Goal: Task Accomplishment & Management: Use online tool/utility

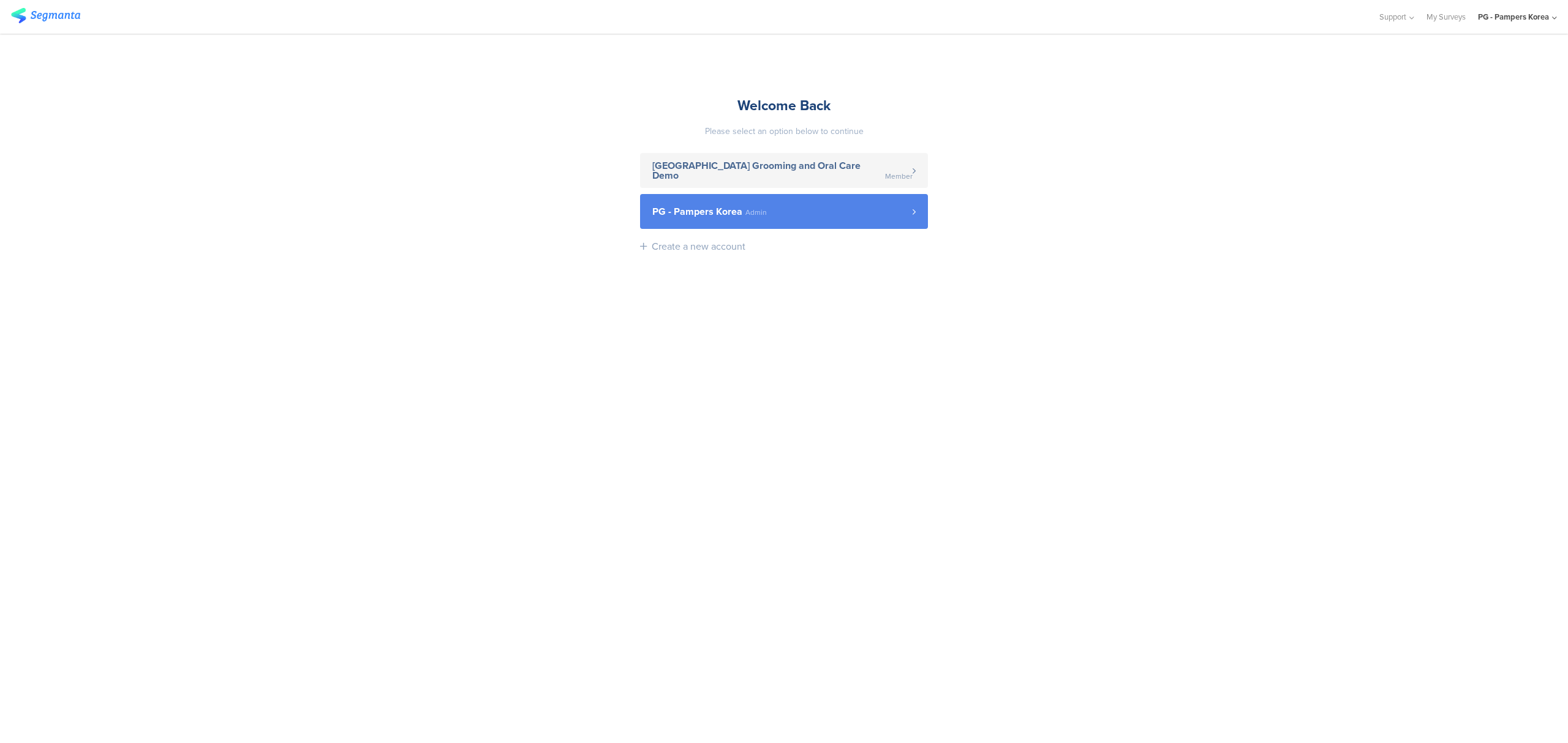
click at [825, 211] on span "PG - Pampers Korea Admin" at bounding box center [782, 211] width 260 height 10
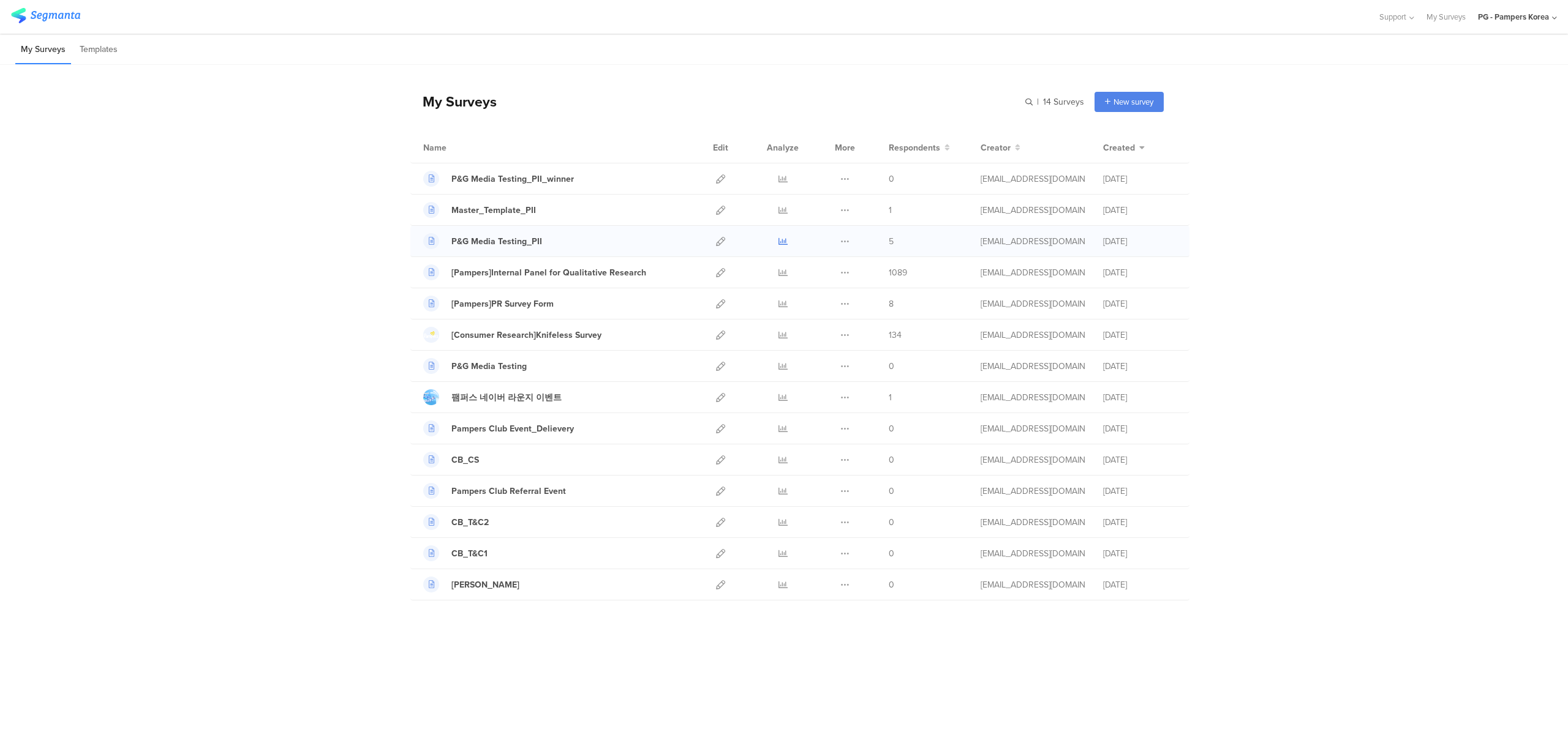
click at [784, 245] on icon at bounding box center [783, 242] width 10 height 10
click at [722, 241] on icon at bounding box center [720, 242] width 10 height 10
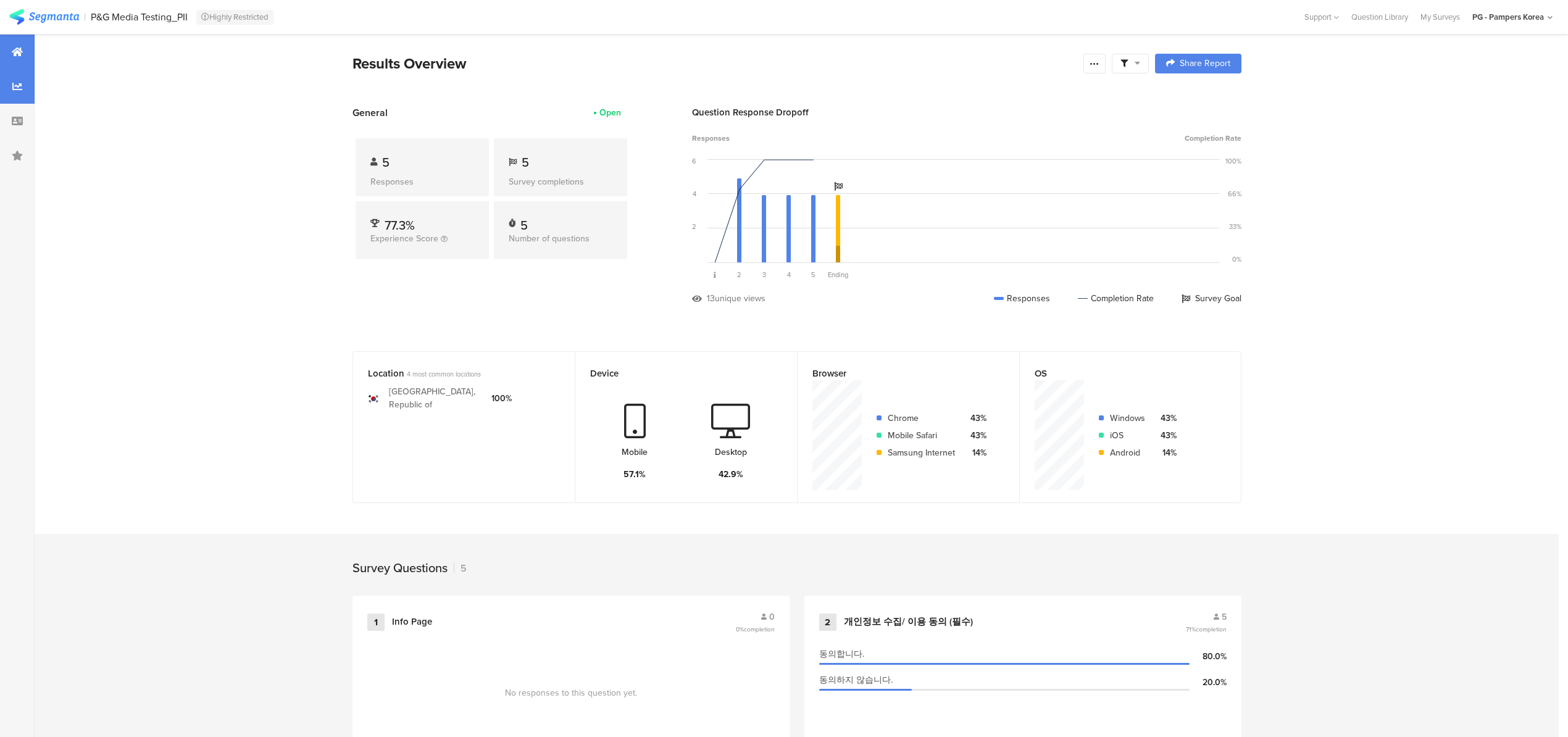
click at [12, 94] on div at bounding box center [17, 86] width 34 height 34
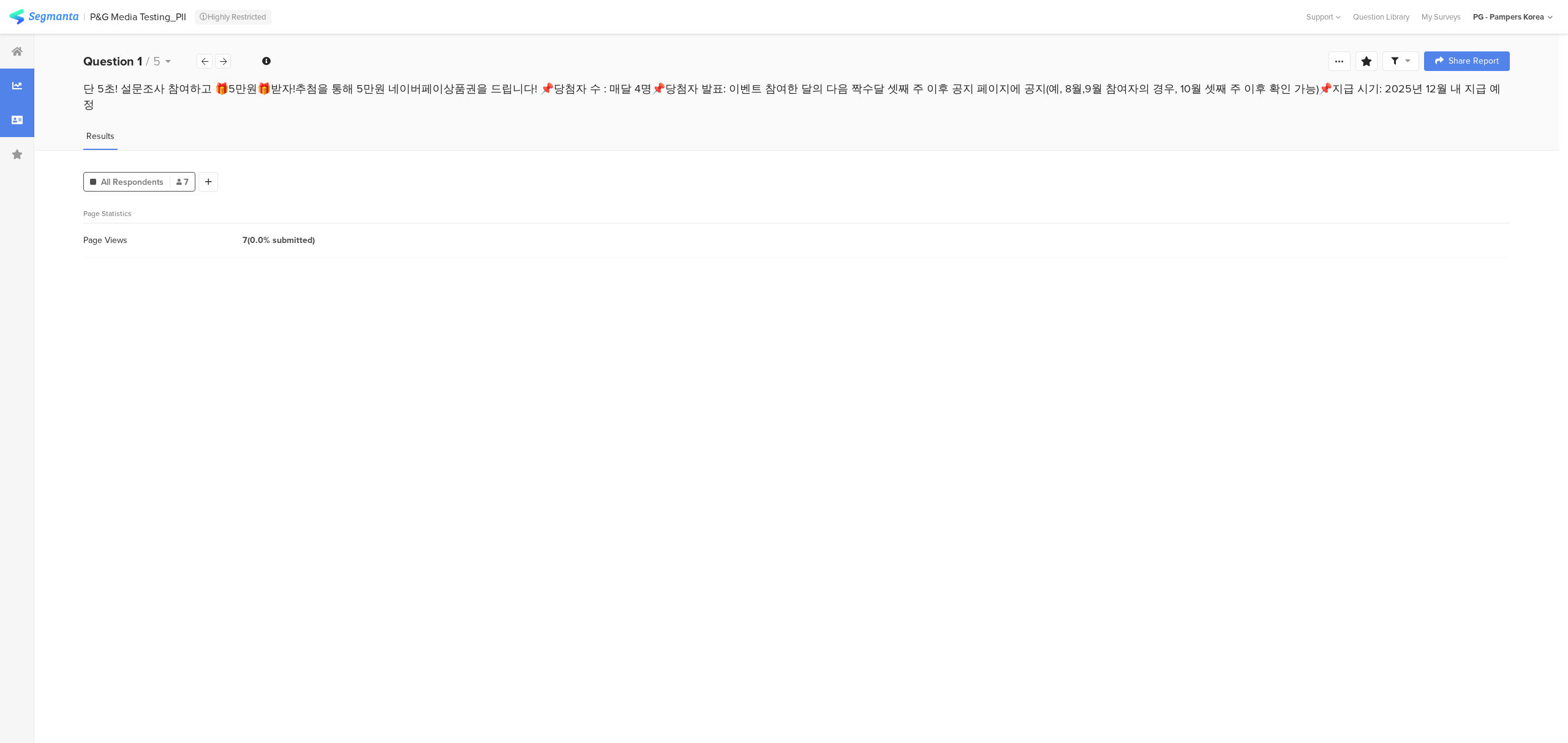
click at [13, 118] on icon at bounding box center [17, 119] width 11 height 10
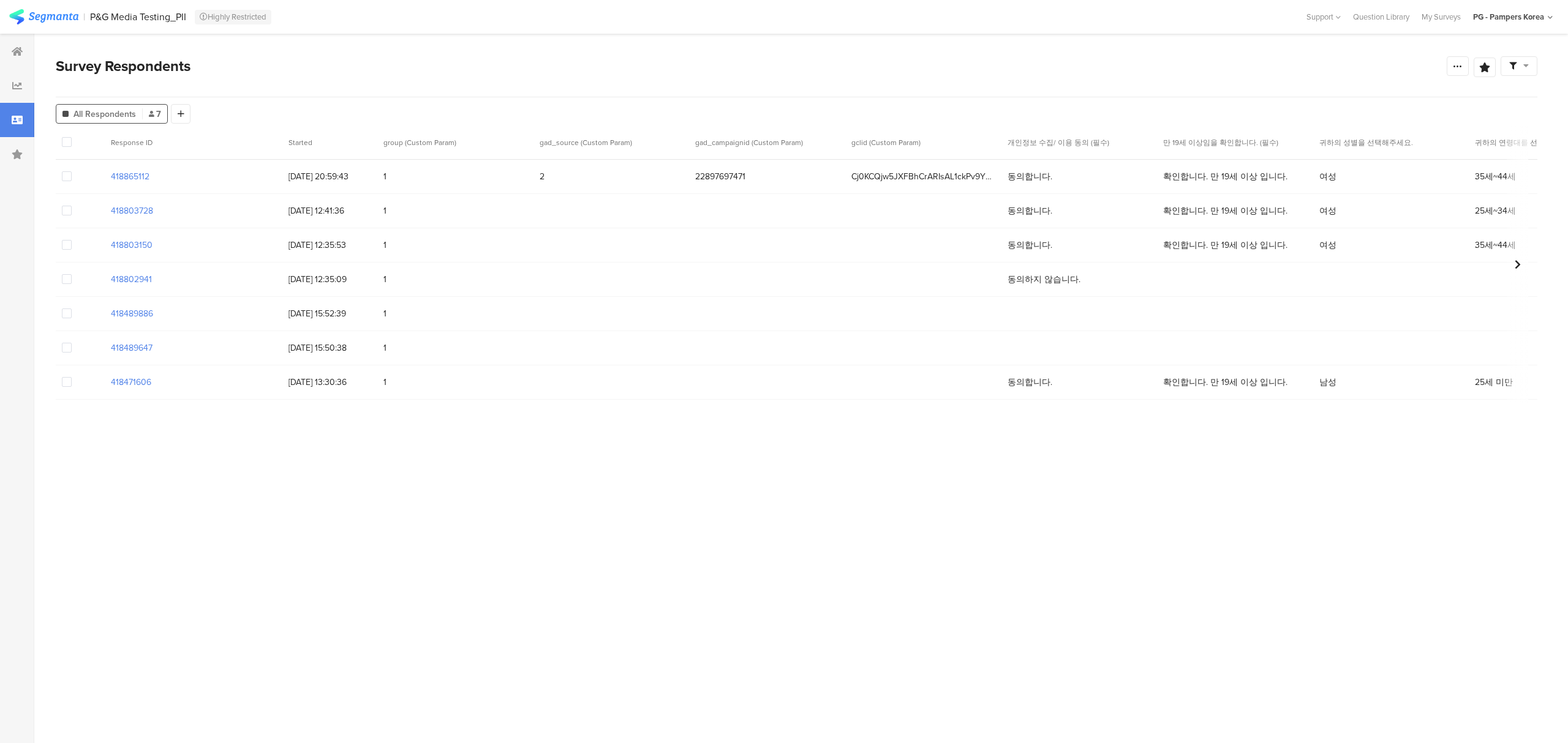
drag, startPoint x: 892, startPoint y: 207, endPoint x: 1134, endPoint y: 262, distance: 248.2
click at [1134, 262] on div "418865112 [DATE] 20:59:43 1 2 22897697471 Cj0KCQjw5JXFBhCrARIsAL1ckPv9YbeJu3Ij_…" at bounding box center [1074, 279] width 2037 height 240
click at [1214, 249] on span "확인합니다. 만 19세 이상 입니다." at bounding box center [1225, 245] width 124 height 13
click at [65, 385] on span at bounding box center [66, 381] width 10 height 10
click at [72, 377] on input "checkbox" at bounding box center [72, 377] width 0 height 0
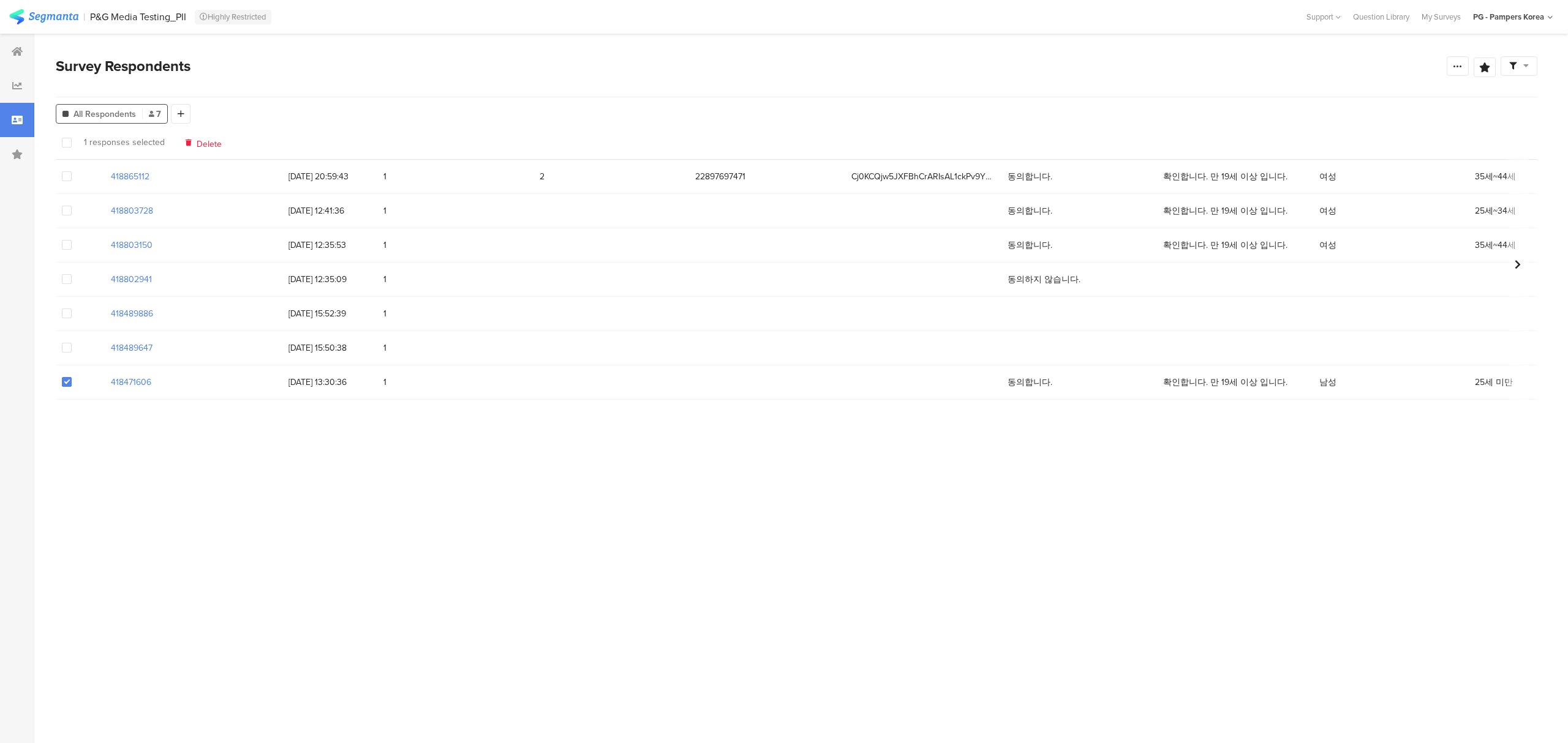
click at [64, 380] on span at bounding box center [66, 381] width 10 height 10
click at [72, 377] on input "checkbox" at bounding box center [72, 377] width 0 height 0
click at [28, 48] on div at bounding box center [17, 51] width 34 height 34
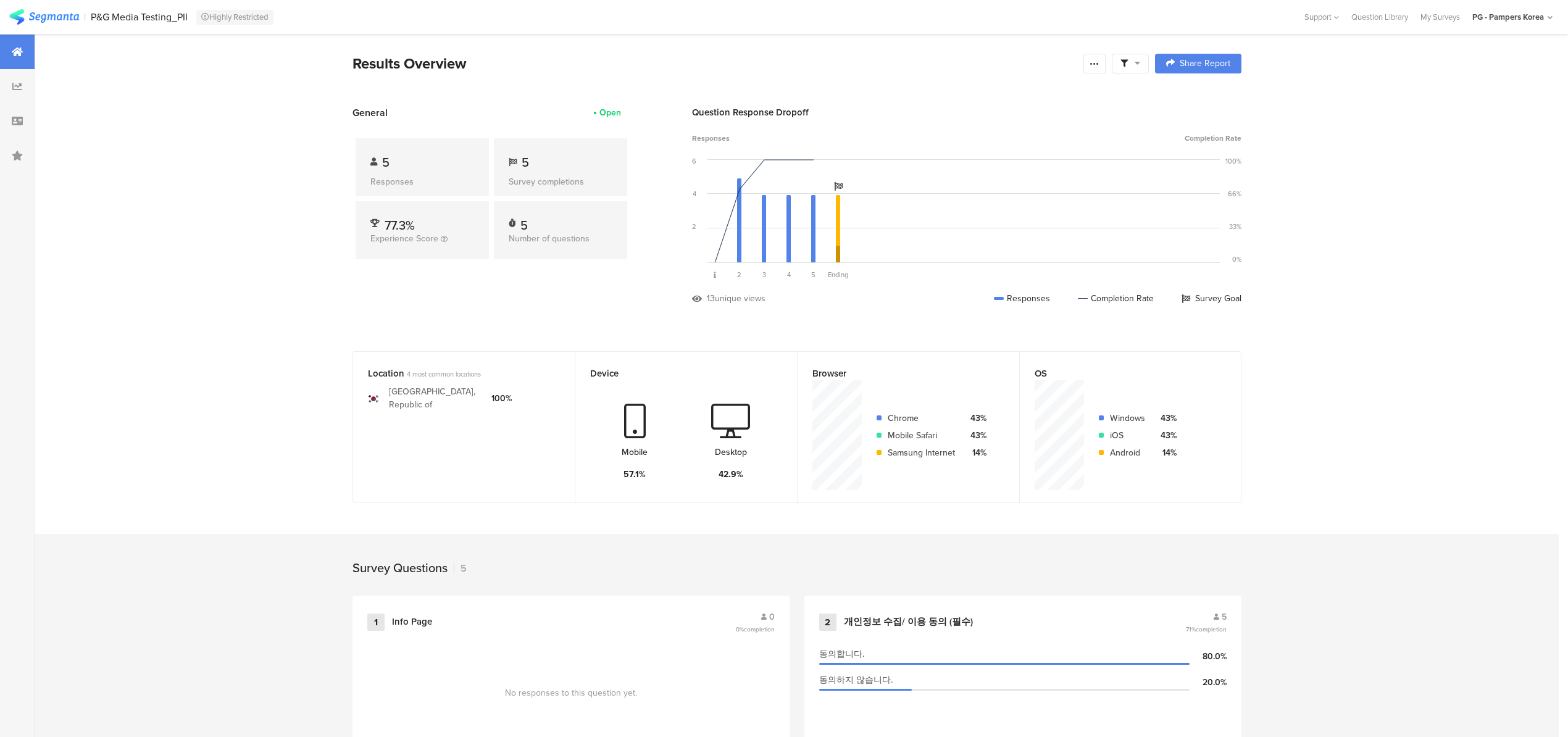
click at [1139, 60] on span at bounding box center [1130, 63] width 19 height 11
click at [1105, 62] on div at bounding box center [1094, 63] width 22 height 19
click at [1054, 190] on div "Export Results" at bounding box center [1011, 188] width 198 height 12
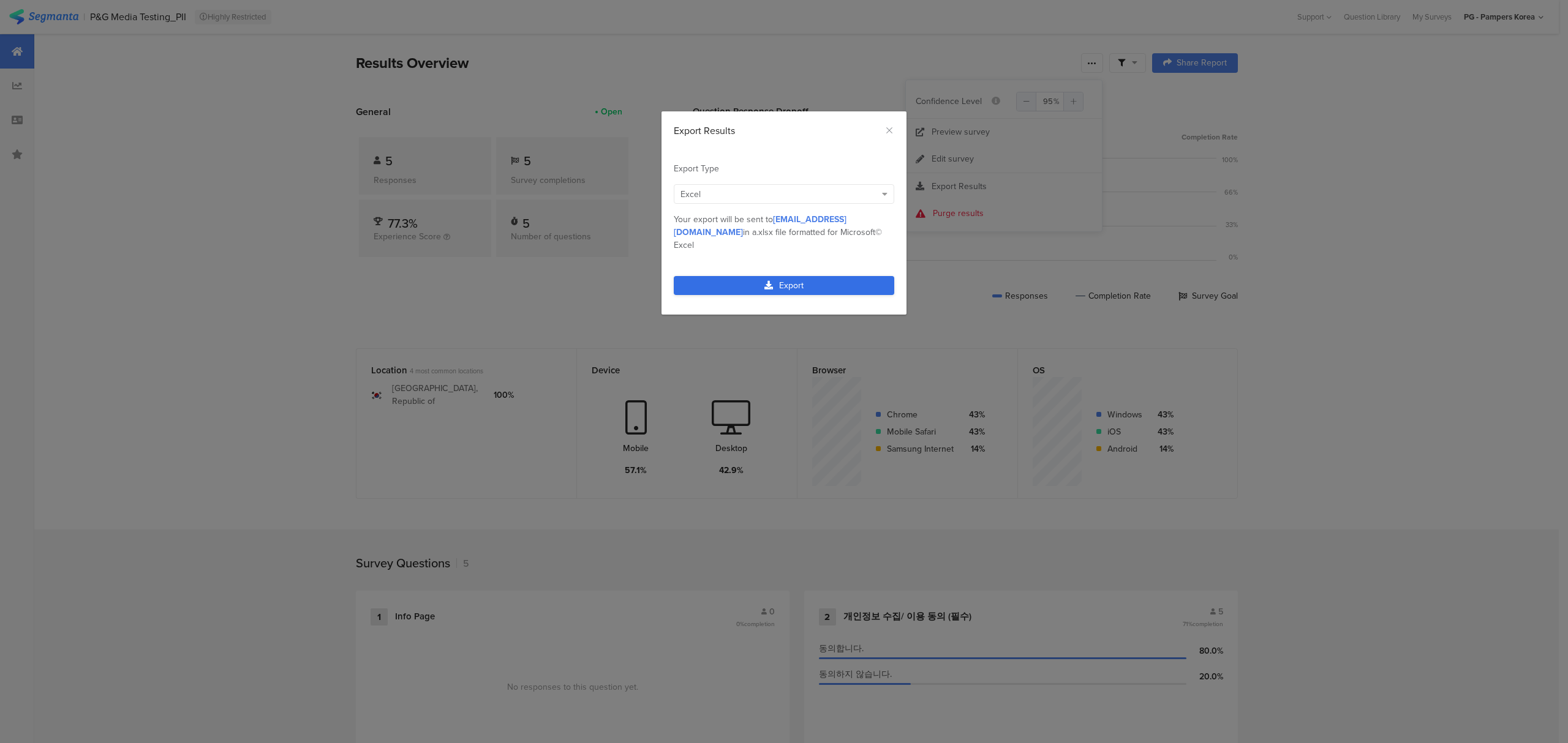
click at [855, 276] on link "Export" at bounding box center [784, 286] width 221 height 19
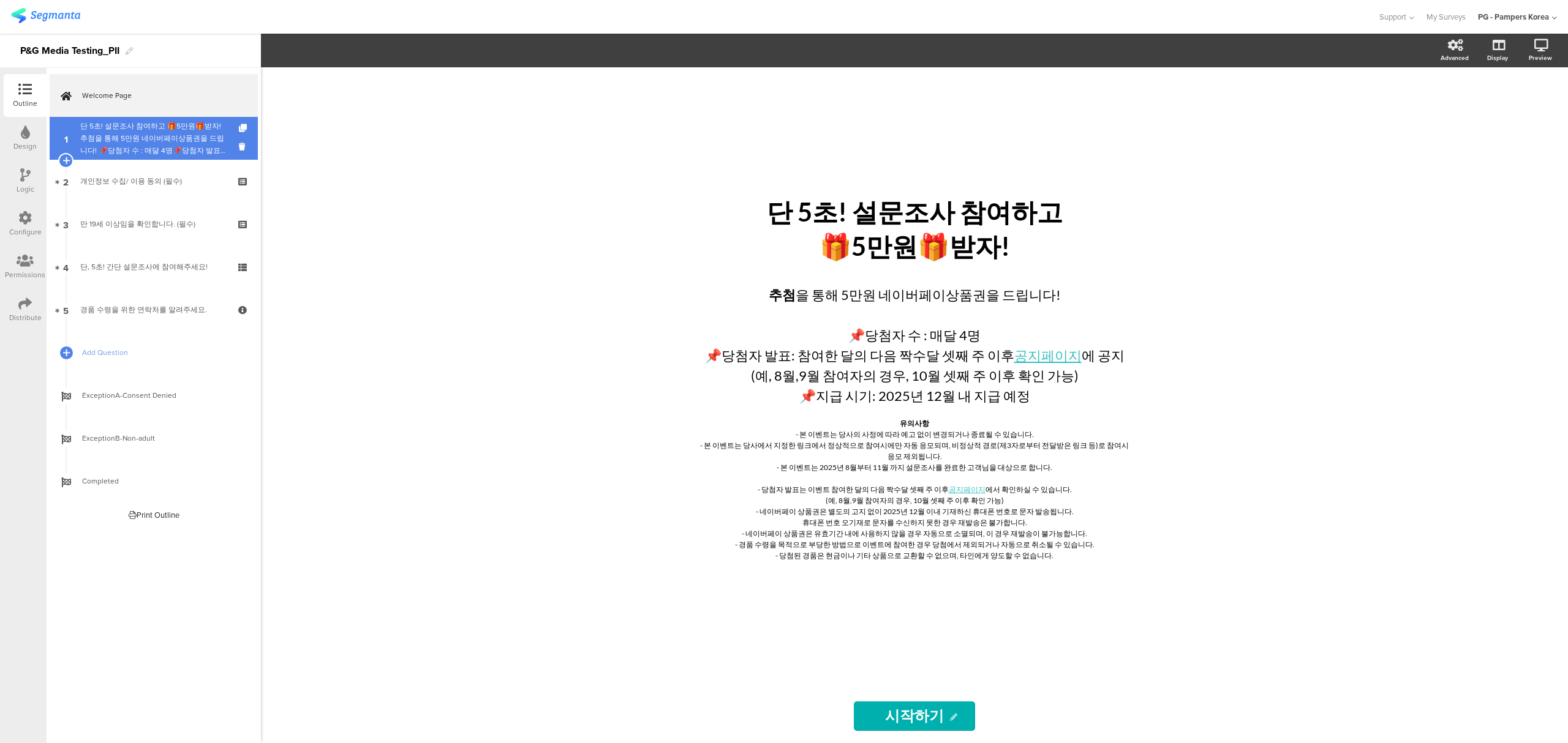
click at [120, 143] on div "단 5초! 설문조사 참여하고 🎁5만원🎁받자!추첨을 통해 5만원 네이버페이상품권을 드립니다! 📌당첨자 수 : 매달 4명📌당첨자 발표: 이벤트 참…" at bounding box center [154, 139] width 147 height 37
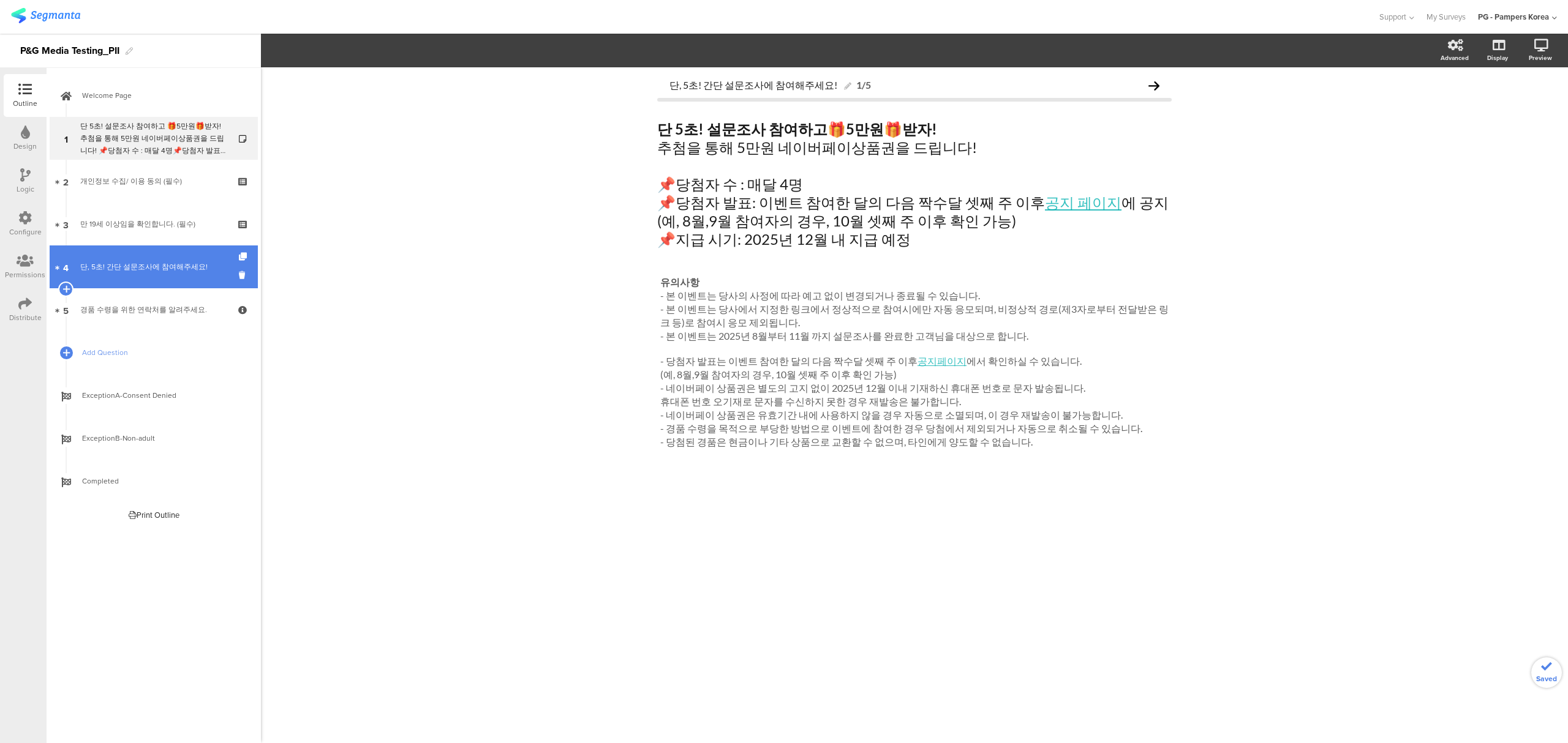
click at [154, 250] on link "4 단, 5초! 간단 설문조사에 참여해주세요!" at bounding box center [154, 266] width 209 height 43
